Goal: Navigation & Orientation: Find specific page/section

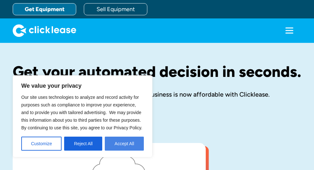
click at [119, 145] on button "Accept All" at bounding box center [124, 144] width 39 height 14
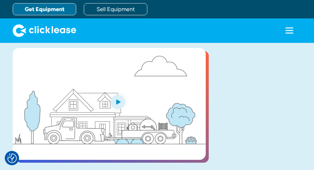
scroll to position [103, 0]
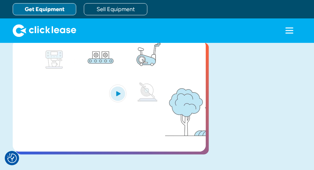
click at [283, 27] on icon "menu" at bounding box center [289, 30] width 13 height 13
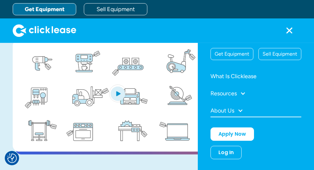
click at [227, 111] on div "About Us" at bounding box center [223, 111] width 24 height 6
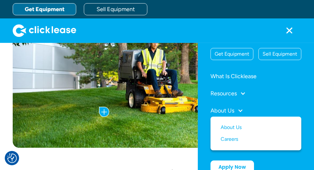
scroll to position [360, 0]
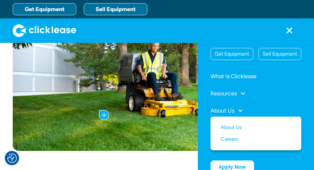
click at [113, 9] on link "Sell Equipment" at bounding box center [116, 9] width 64 height 12
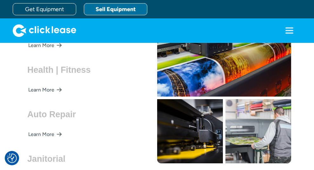
scroll to position [1423, 2]
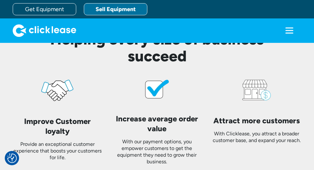
click at [283, 31] on icon "menu" at bounding box center [289, 30] width 13 height 13
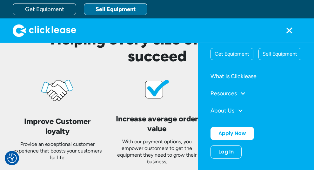
click at [223, 152] on div "Log In" at bounding box center [226, 152] width 15 height 6
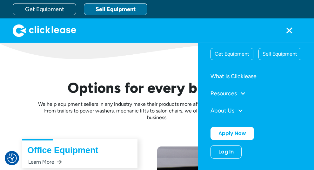
scroll to position [1582, 2]
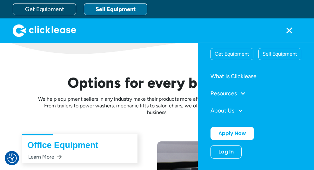
click at [224, 152] on div "Log In" at bounding box center [226, 152] width 15 height 6
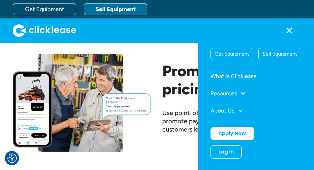
scroll to position [763, 2]
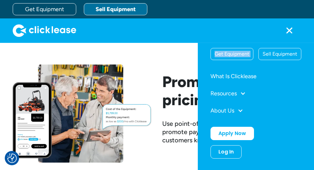
drag, startPoint x: 311, startPoint y: 102, endPoint x: 291, endPoint y: 30, distance: 75.0
click at [291, 31] on div "Get Equipment Sell Equipment Get Equipment Sell Equipment What Is Clicklease Re…" at bounding box center [157, 21] width 314 height 43
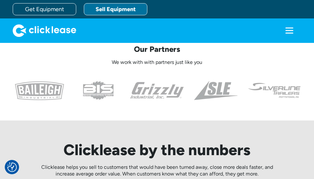
scroll to position [259, 0]
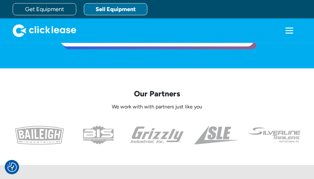
click at [283, 32] on icon "menu" at bounding box center [289, 30] width 13 height 13
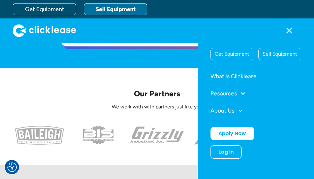
click at [220, 151] on div "Log In" at bounding box center [226, 152] width 15 height 6
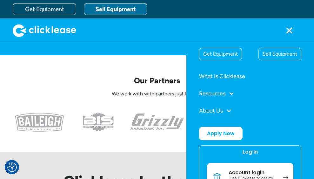
scroll to position [273, 0]
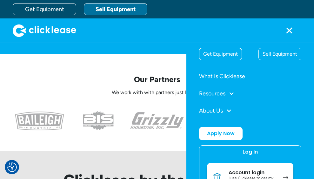
click at [231, 169] on div "Account login" at bounding box center [253, 172] width 48 height 6
